Goal: Use online tool/utility: Utilize a website feature to perform a specific function

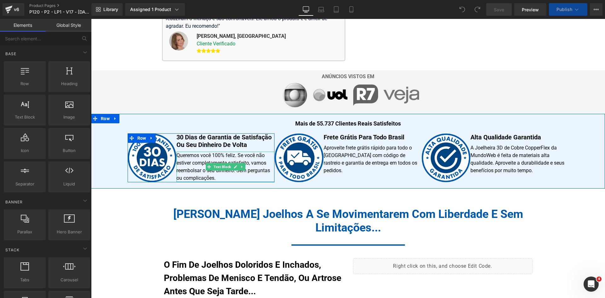
scroll to position [315, 0]
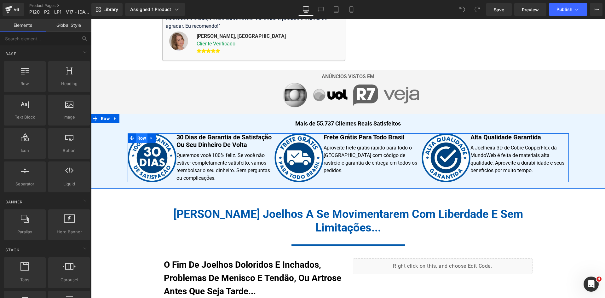
click at [137, 136] on span "Row" at bounding box center [142, 137] width 12 height 9
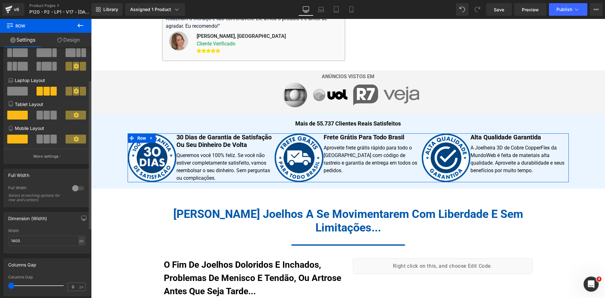
scroll to position [63, 0]
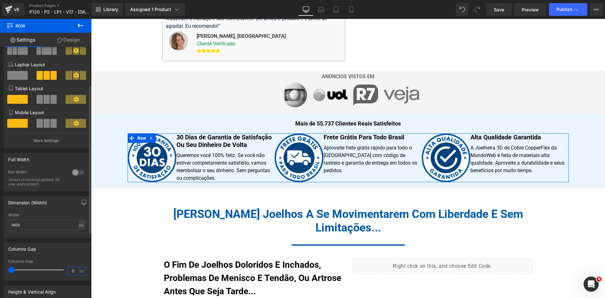
click at [68, 270] on input "0" at bounding box center [73, 271] width 11 height 8
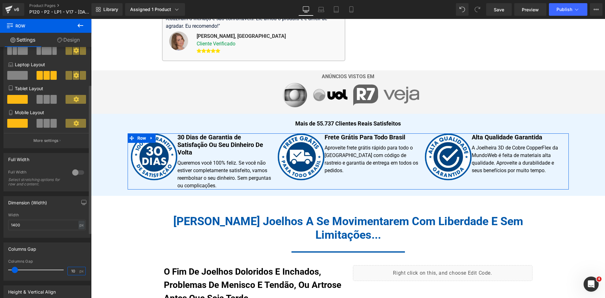
drag, startPoint x: 71, startPoint y: 271, endPoint x: 66, endPoint y: 270, distance: 5.2
click at [68, 270] on input "10" at bounding box center [73, 271] width 11 height 8
type input "00"
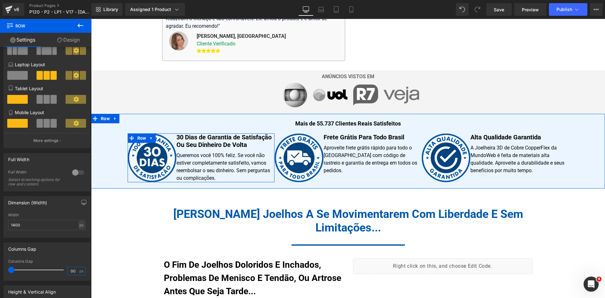
click at [137, 136] on span "Row" at bounding box center [141, 138] width 9 height 8
click at [138, 139] on span "Row" at bounding box center [142, 137] width 12 height 9
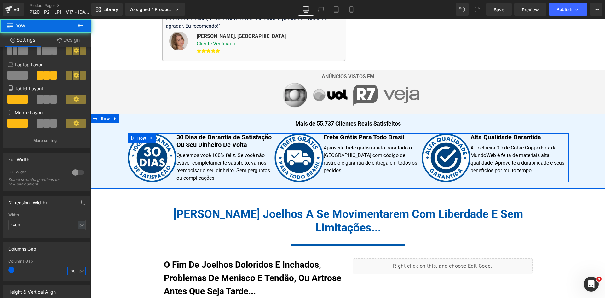
click at [138, 139] on span "Row" at bounding box center [142, 137] width 12 height 9
click at [138, 139] on span "Row" at bounding box center [142, 138] width 12 height 9
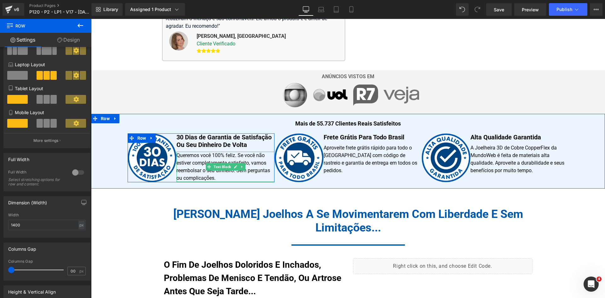
click at [267, 180] on p "Queremos você 100% feliz. Se você não estiver completamente satisfeito, vamos r…" at bounding box center [225, 167] width 98 height 30
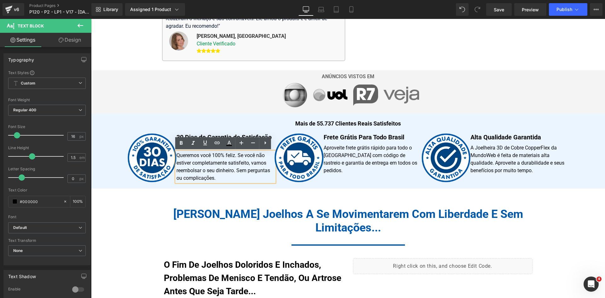
click at [170, 183] on div "Mais de 55.737 Clientes Reais Satisfeitos Heading Image 30 Dias de Garantia de …" at bounding box center [348, 151] width 514 height 75
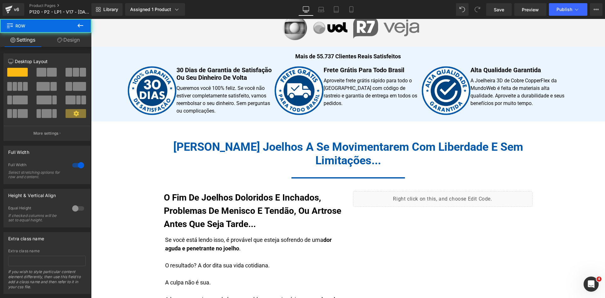
scroll to position [385, 0]
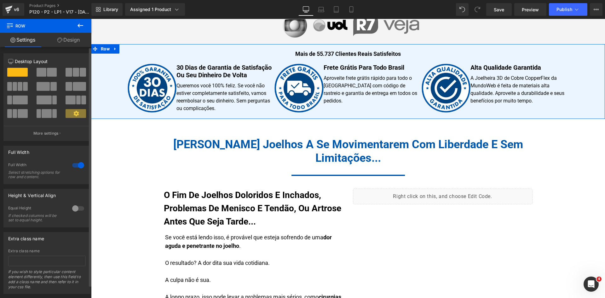
click at [74, 166] on div at bounding box center [78, 165] width 15 height 10
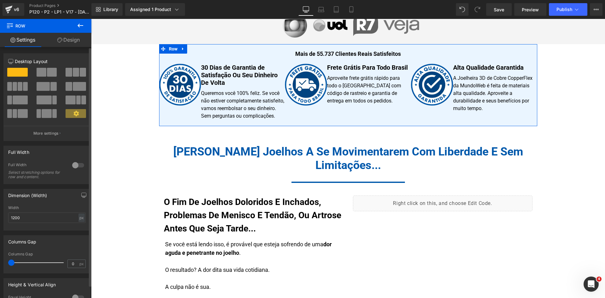
click at [74, 166] on div at bounding box center [78, 165] width 15 height 10
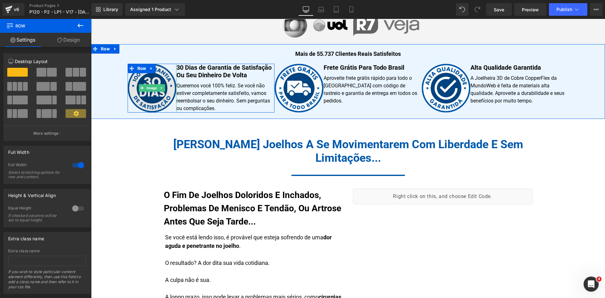
click at [162, 71] on img at bounding box center [152, 88] width 49 height 49
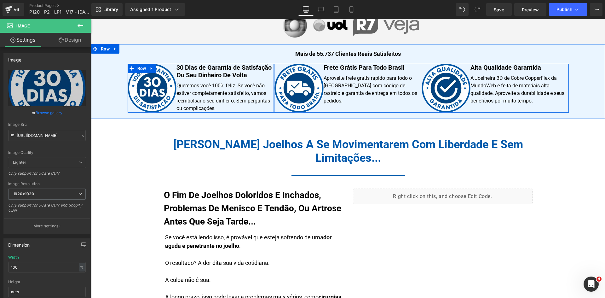
click at [273, 86] on div at bounding box center [274, 88] width 2 height 49
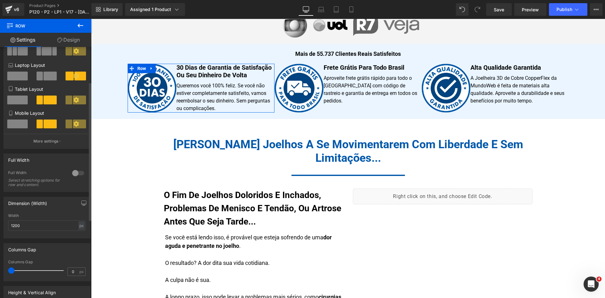
scroll to position [63, 0]
click at [69, 270] on input "0" at bounding box center [73, 271] width 11 height 8
type input "10"
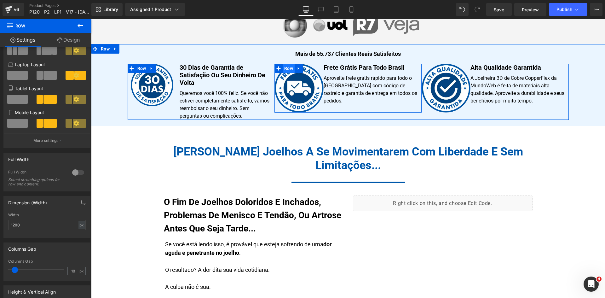
click at [283, 71] on span "Row" at bounding box center [289, 68] width 12 height 9
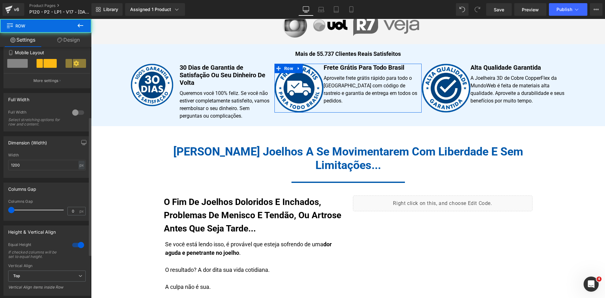
scroll to position [126, 0]
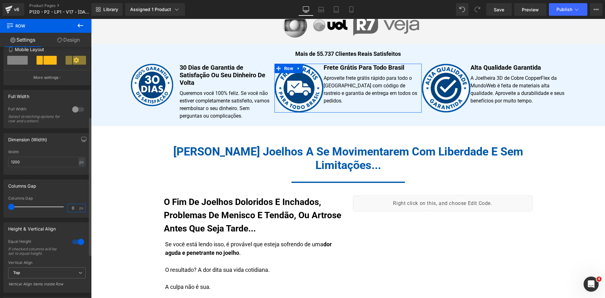
click at [69, 207] on input "0" at bounding box center [73, 208] width 11 height 8
type input "10"
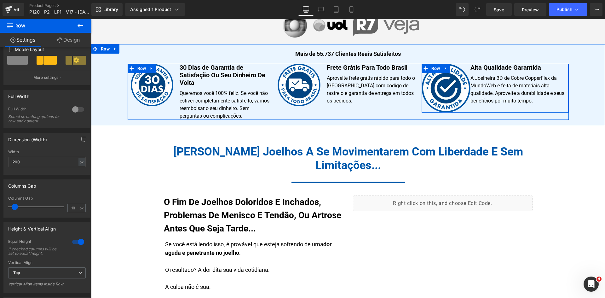
click at [431, 68] on span "Row" at bounding box center [436, 68] width 12 height 9
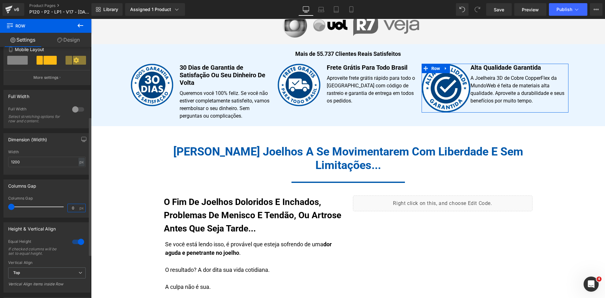
click at [69, 209] on input "0" at bounding box center [73, 208] width 11 height 8
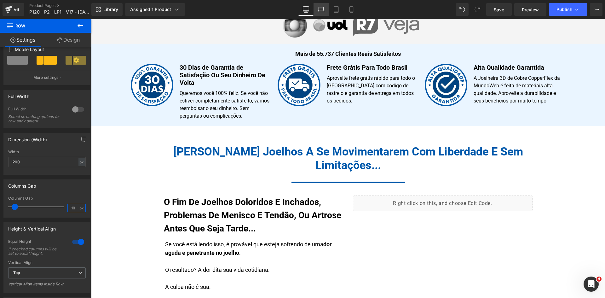
type input "10"
click at [318, 11] on icon at bounding box center [321, 9] width 6 height 6
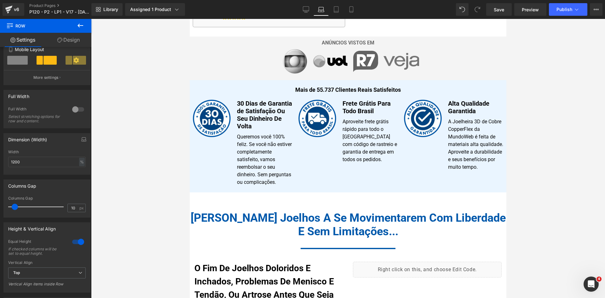
scroll to position [355, 0]
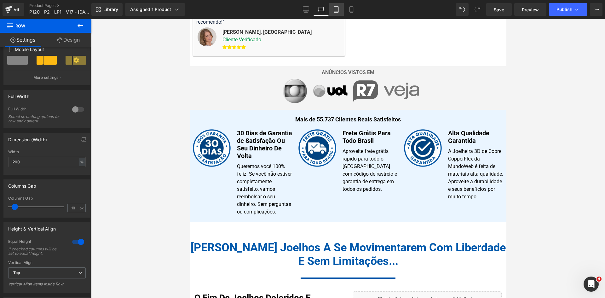
click at [334, 15] on link "Tablet" at bounding box center [336, 9] width 15 height 13
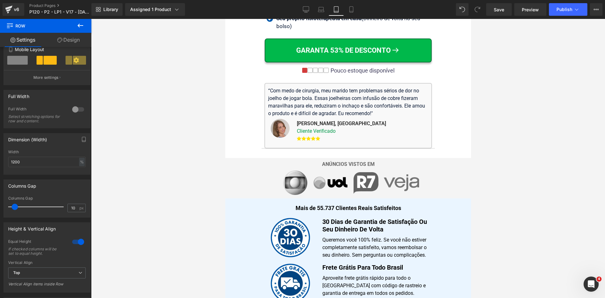
scroll to position [572, 0]
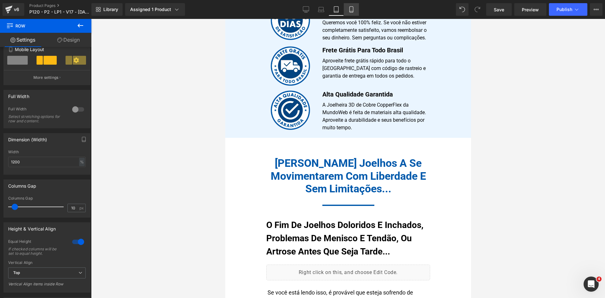
click at [351, 11] on icon at bounding box center [350, 11] width 3 height 0
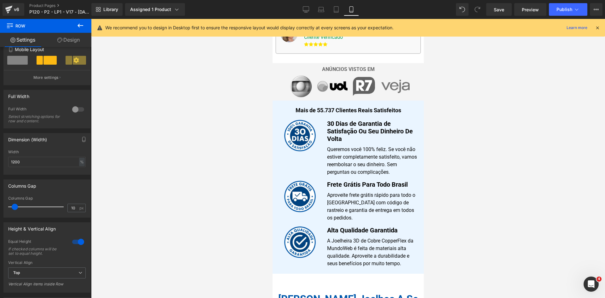
scroll to position [443, 0]
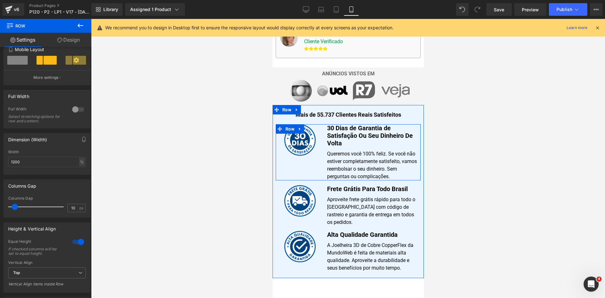
click at [288, 125] on span "Row" at bounding box center [289, 129] width 9 height 8
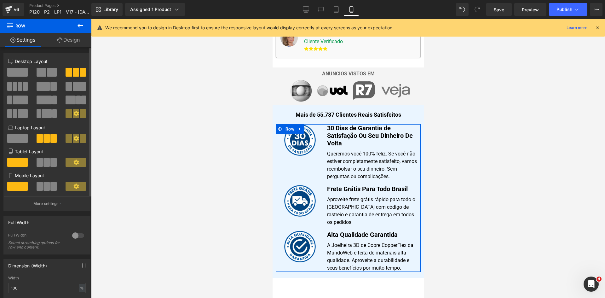
scroll to position [126, 0]
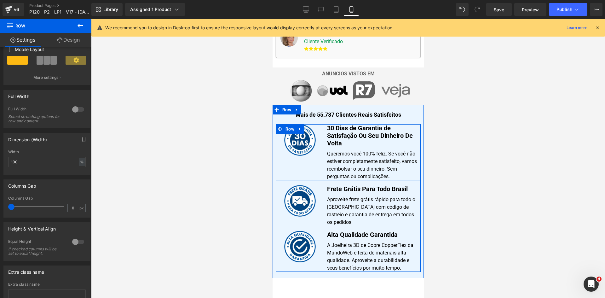
click at [312, 144] on div "Image" at bounding box center [299, 152] width 48 height 56
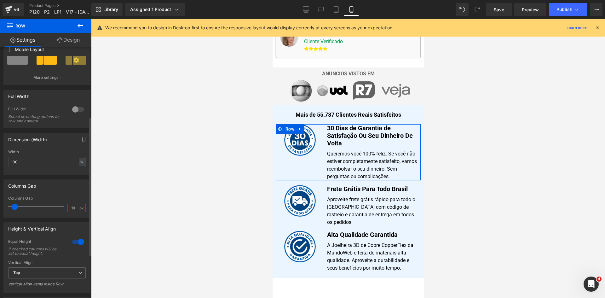
drag, startPoint x: 68, startPoint y: 208, endPoint x: 79, endPoint y: 208, distance: 10.4
click at [79, 208] on div "10 px" at bounding box center [76, 208] width 18 height 9
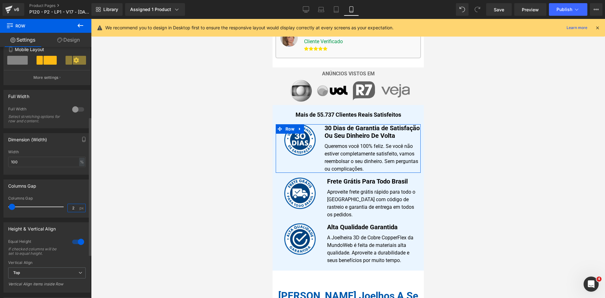
click at [75, 207] on input "2" at bounding box center [73, 208] width 11 height 8
type input "5"
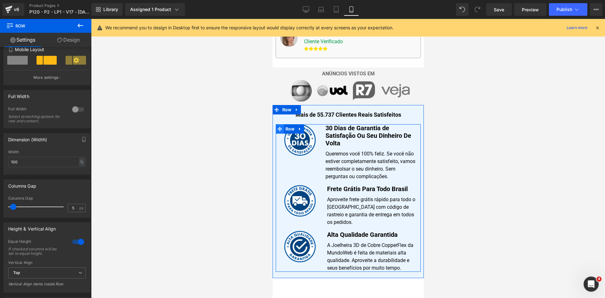
click at [281, 124] on span at bounding box center [279, 128] width 8 height 9
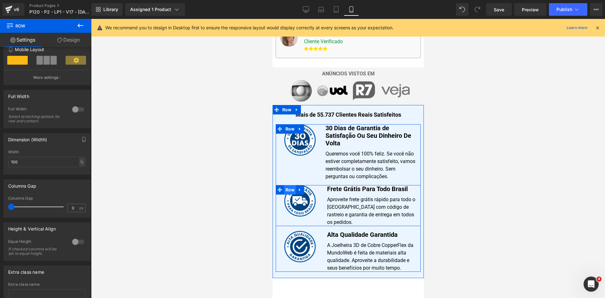
click at [284, 185] on span "Row" at bounding box center [290, 189] width 12 height 9
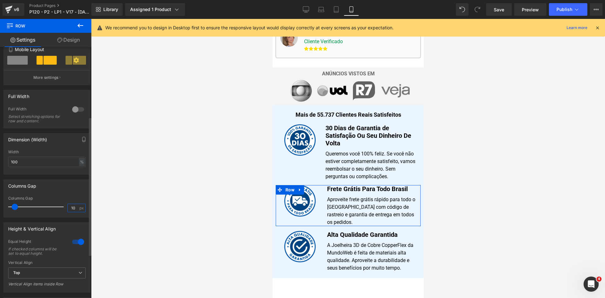
click at [71, 208] on input "10" at bounding box center [73, 208] width 11 height 8
click at [72, 208] on input "10" at bounding box center [73, 208] width 11 height 8
type input "5"
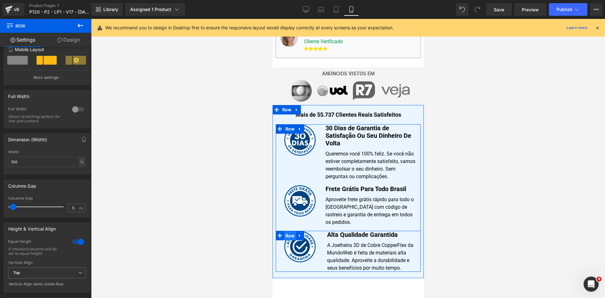
click at [285, 231] on span "Row" at bounding box center [290, 235] width 12 height 9
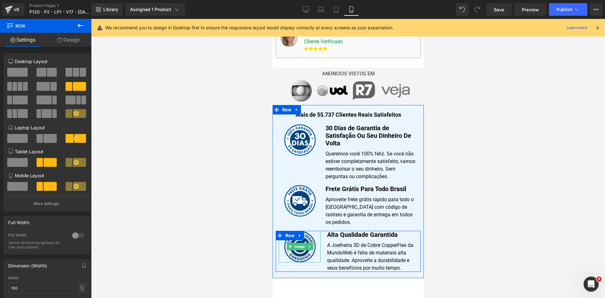
click at [290, 232] on img at bounding box center [300, 247] width 32 height 32
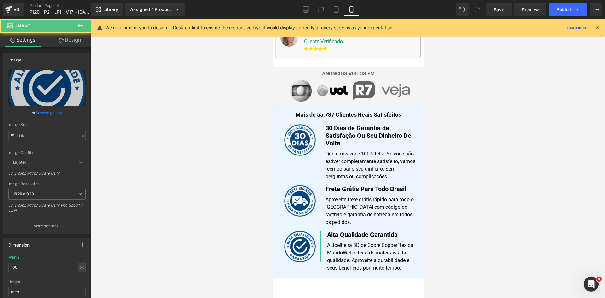
click at [70, 39] on link "Design" at bounding box center [70, 40] width 46 height 14
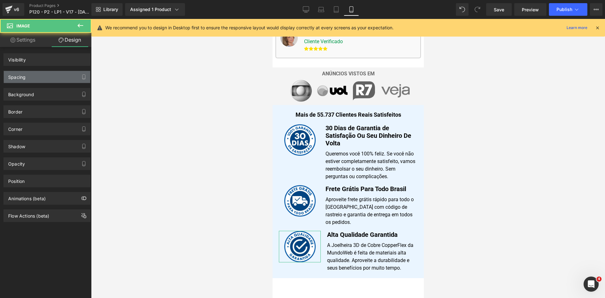
click at [20, 79] on div "Spacing" at bounding box center [16, 75] width 17 height 9
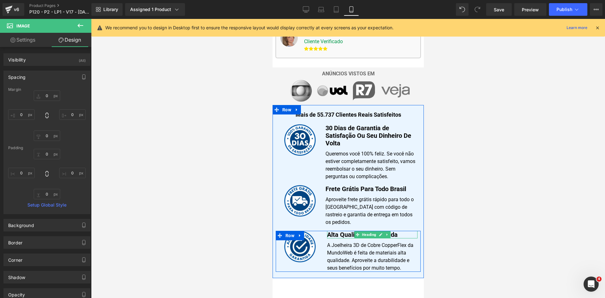
click at [332, 231] on h1 "Alta Qualidade Garantida" at bounding box center [372, 235] width 90 height 8
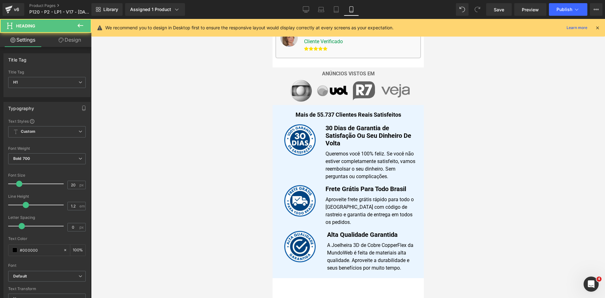
click at [72, 36] on link "Design" at bounding box center [70, 40] width 46 height 14
click at [0, 0] on div "Spacing" at bounding box center [0, 0] width 0 height 0
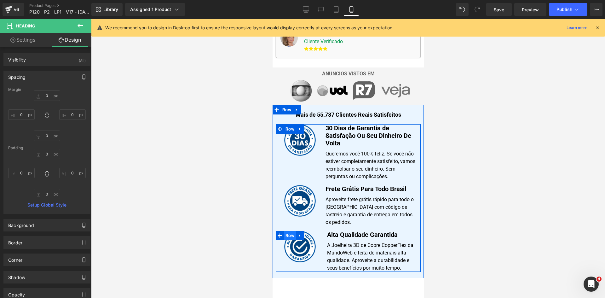
click at [284, 231] on span "Row" at bounding box center [290, 235] width 12 height 9
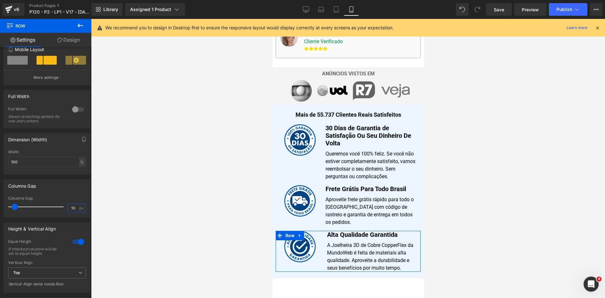
click at [70, 208] on input "10" at bounding box center [73, 208] width 11 height 8
type input "5"
click at [338, 7] on icon at bounding box center [336, 10] width 4 height 6
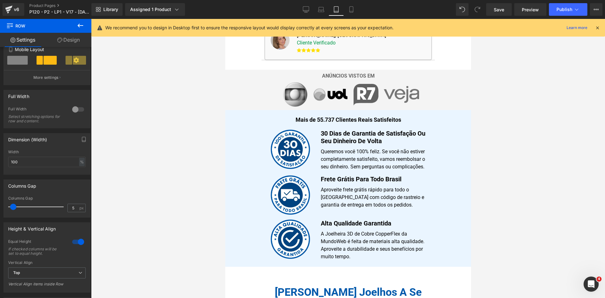
scroll to position [446, 0]
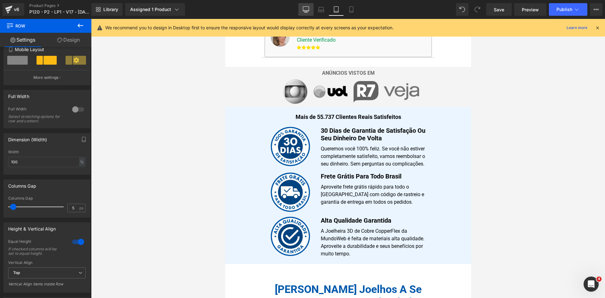
click at [307, 10] on icon at bounding box center [306, 10] width 6 height 0
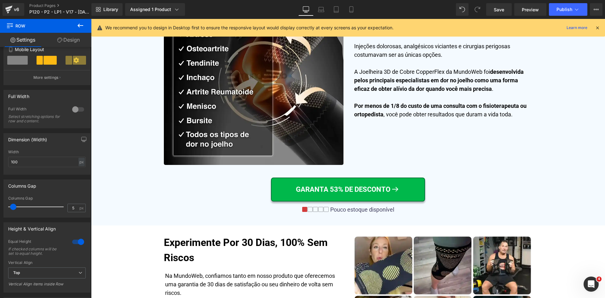
scroll to position [1965, 0]
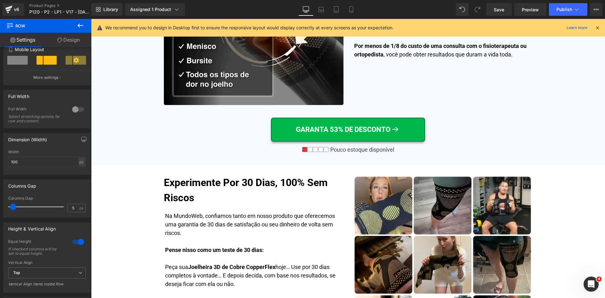
click at [594, 26] on div "We recommend you to design in Desktop first to ensure the responsive layout wou…" at bounding box center [352, 28] width 495 height 8
click at [596, 26] on icon at bounding box center [597, 28] width 6 height 6
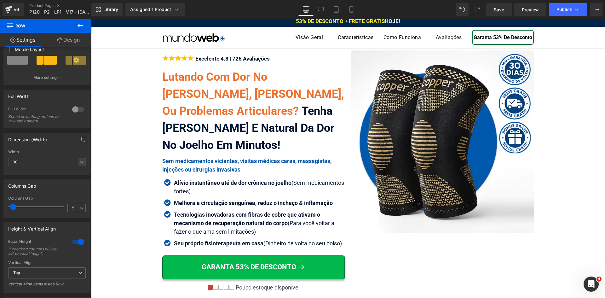
scroll to position [0, 0]
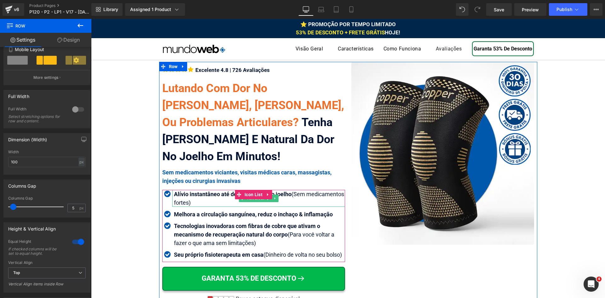
click at [192, 194] on strong "Alívio instantâneo até de dor crônica no joelho" at bounding box center [233, 194] width 118 height 7
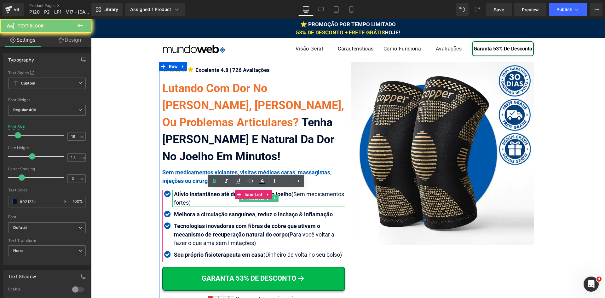
click at [192, 194] on strong "Alívio instantâneo até de dor crônica no joelho" at bounding box center [233, 194] width 118 height 7
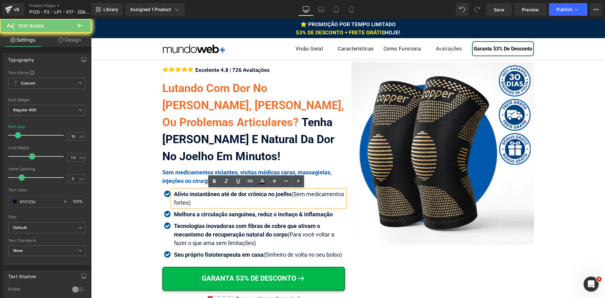
click at [195, 193] on strong "Alívio instantâneo até de dor crônica no joelho" at bounding box center [233, 194] width 118 height 7
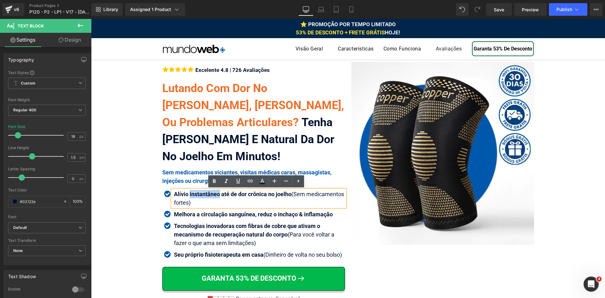
drag, startPoint x: 217, startPoint y: 193, endPoint x: 187, endPoint y: 189, distance: 29.8
click at [187, 190] on div "Alívio instantâneo até de dor crônica no joelho (Sem medicamentos fortes)" at bounding box center [258, 198] width 173 height 17
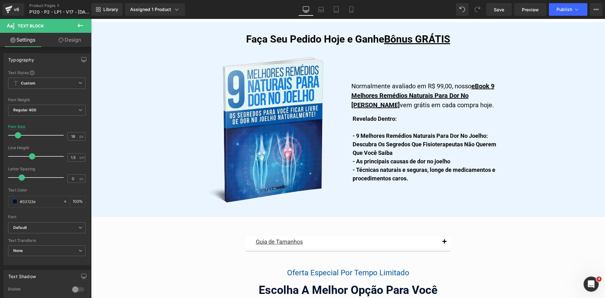
scroll to position [3435, 0]
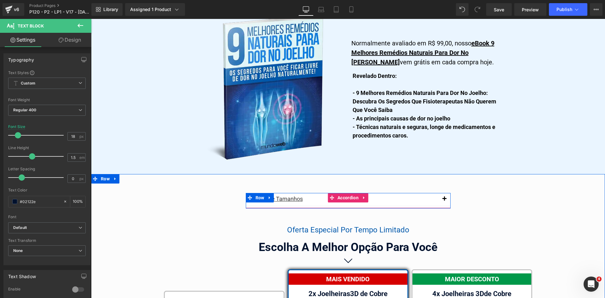
click at [444, 200] on span "button" at bounding box center [444, 200] width 0 height 0
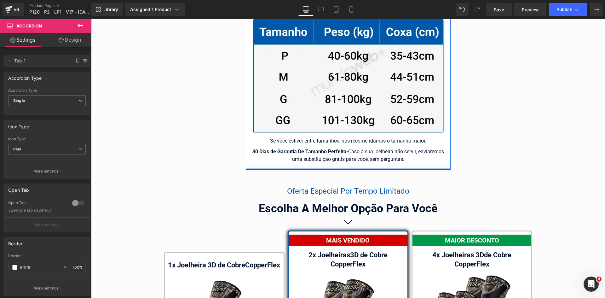
scroll to position [3876, 0]
